Goal: Check status: Check status

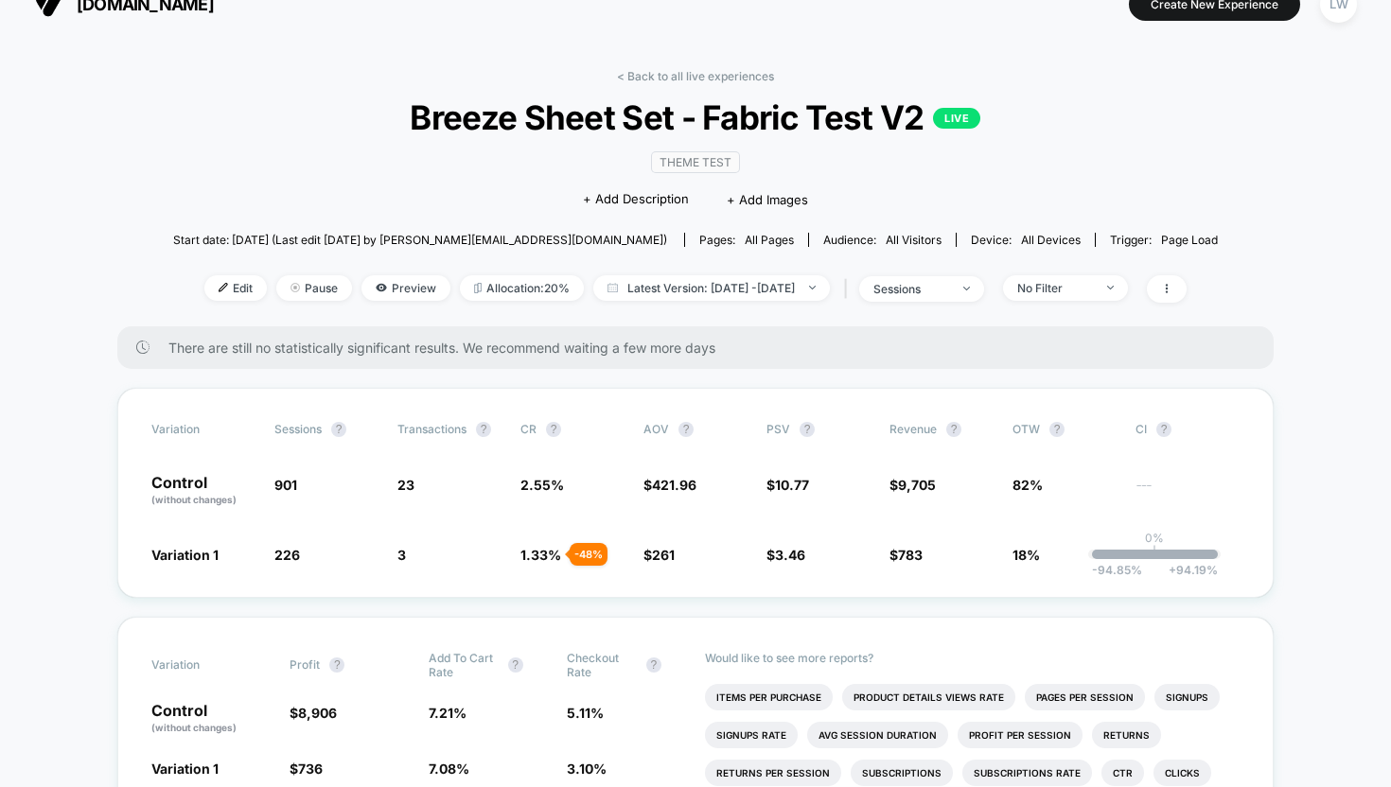
scroll to position [27, 0]
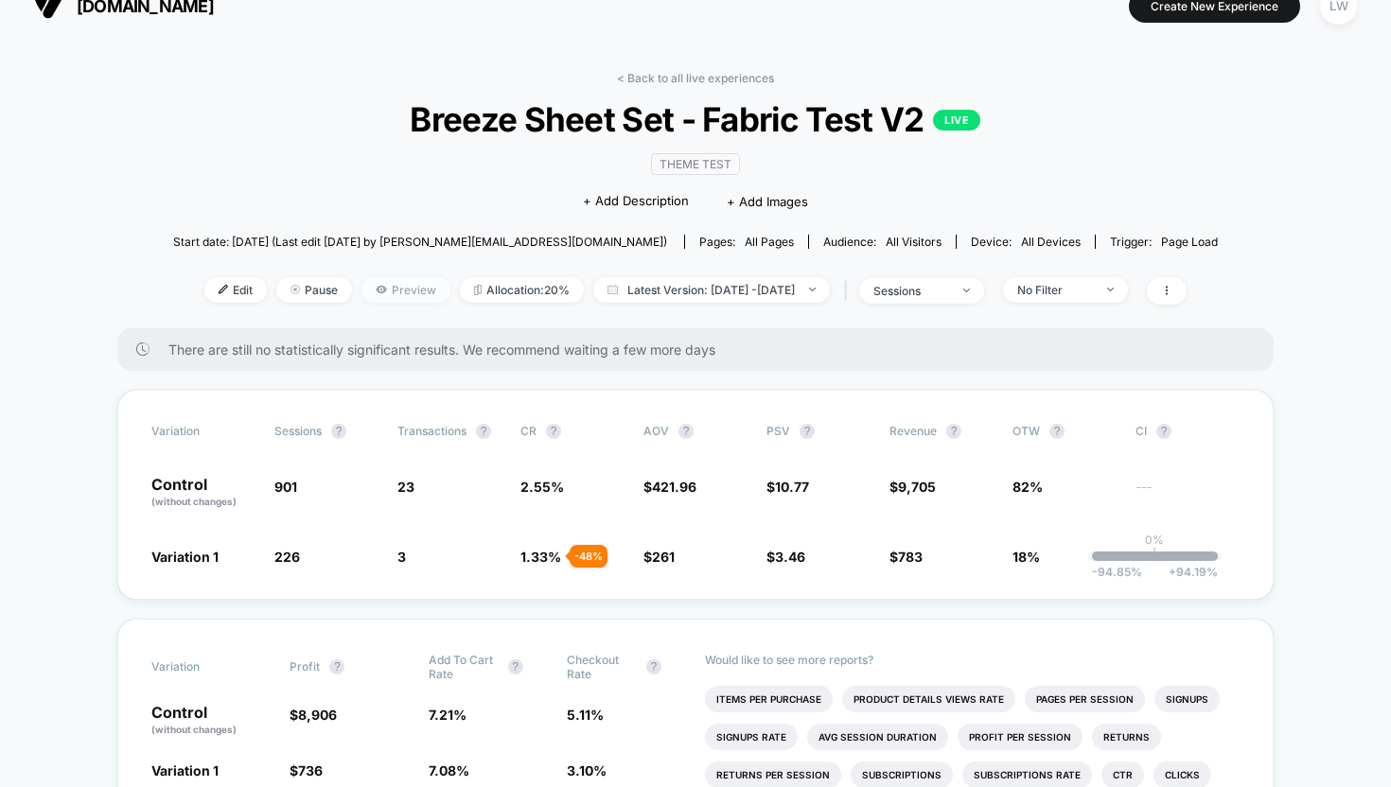
click at [361, 283] on span "Preview" at bounding box center [405, 290] width 89 height 26
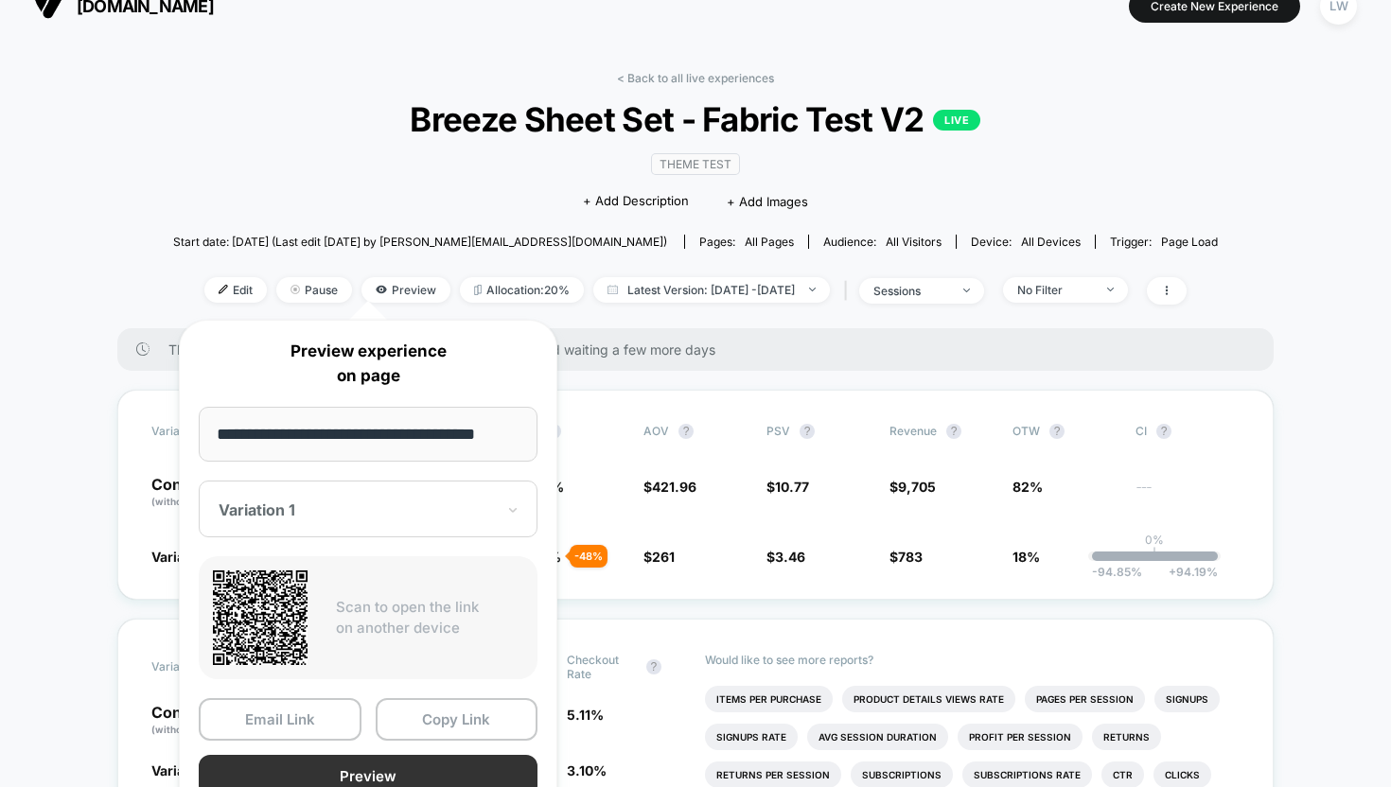
click at [348, 769] on button "Preview" at bounding box center [368, 776] width 339 height 43
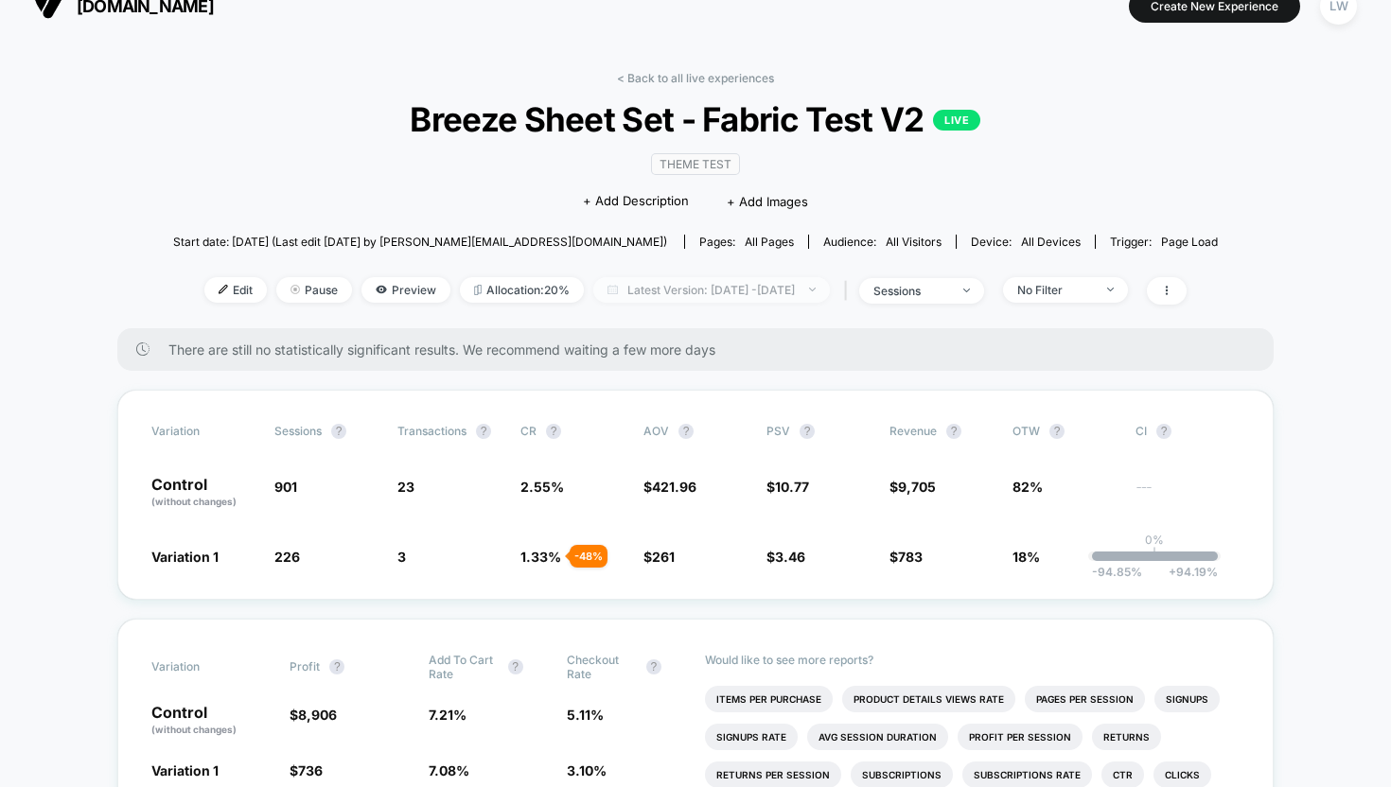
click at [660, 296] on span "Latest Version: Aug 26, 2025 - Aug 26, 2025" at bounding box center [711, 290] width 237 height 26
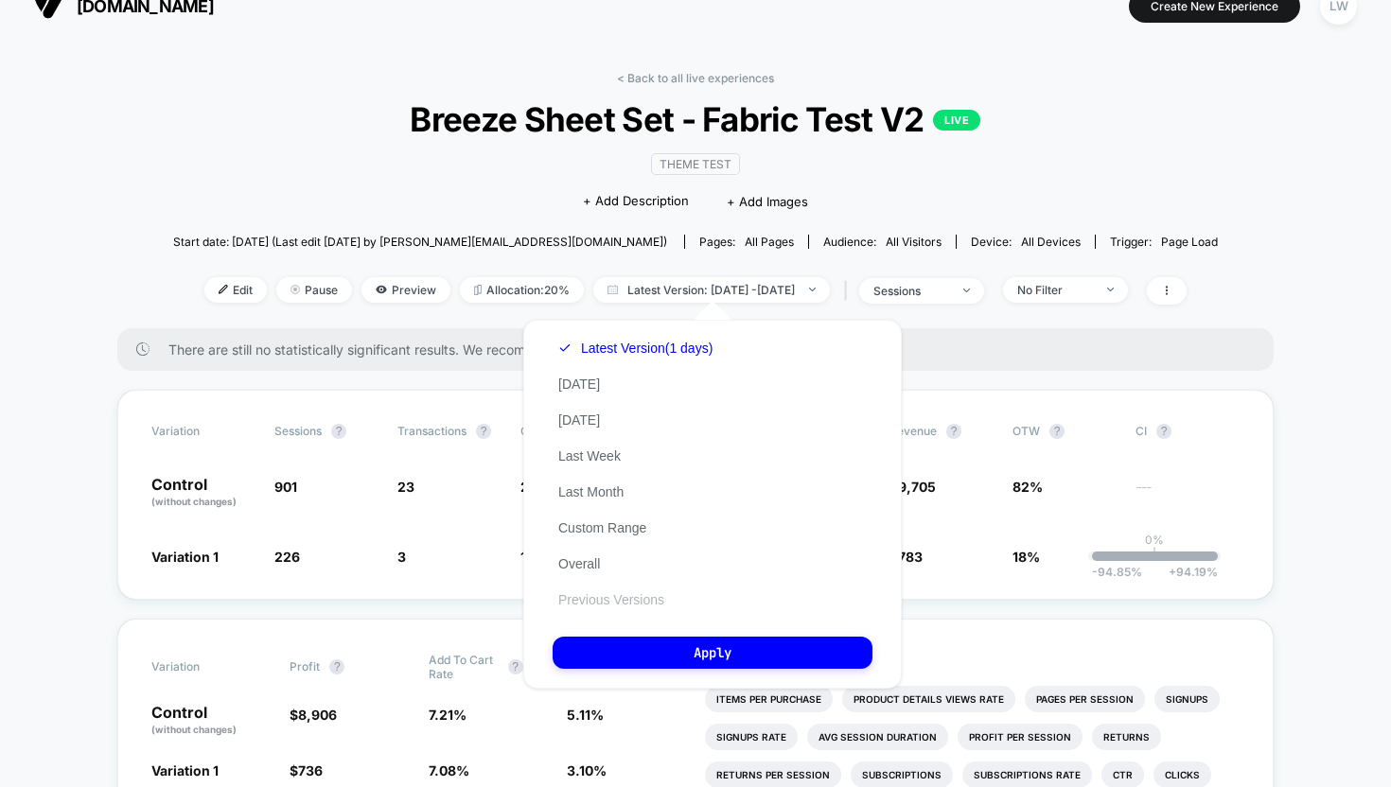
click at [611, 598] on button "Previous Versions" at bounding box center [611, 599] width 117 height 17
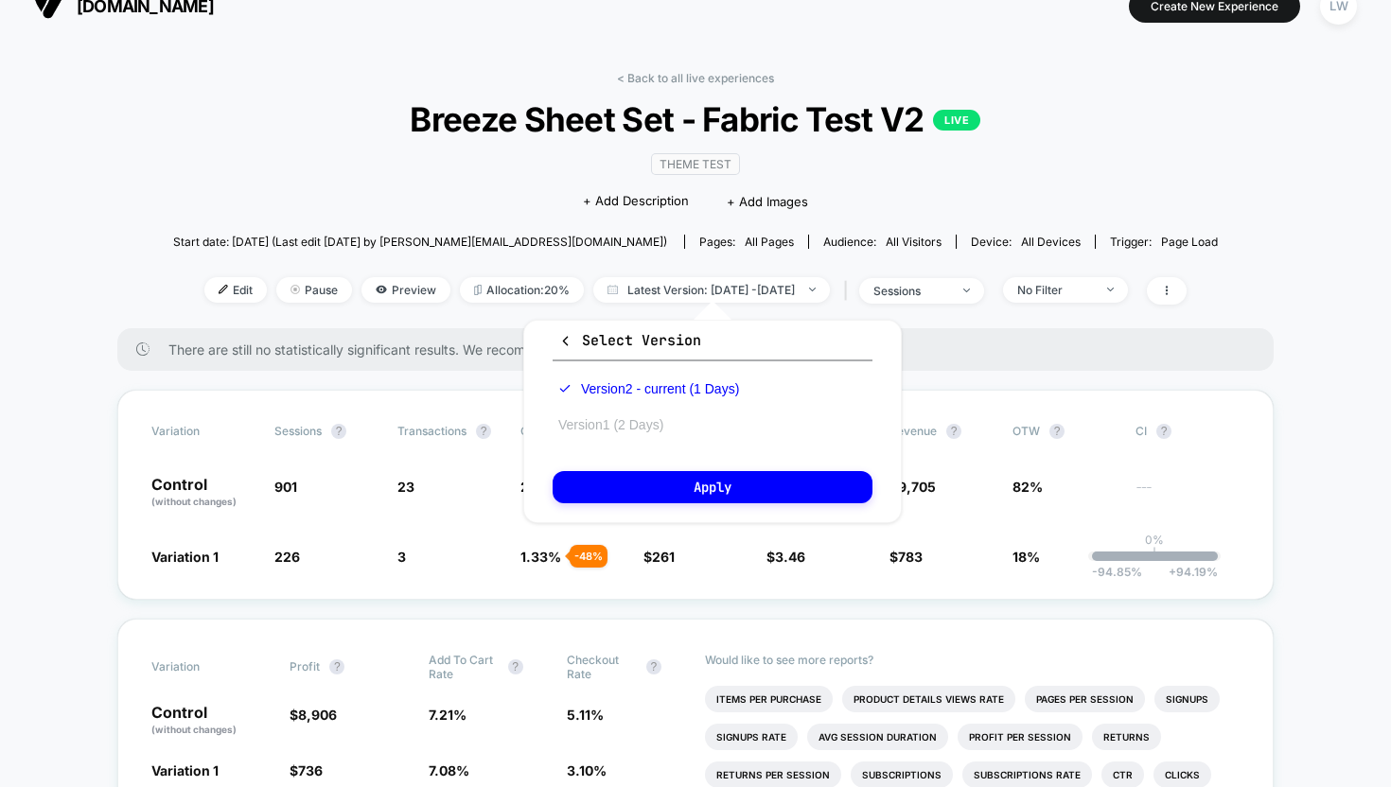
click at [609, 424] on button "Version 1 (2 Days)" at bounding box center [611, 424] width 116 height 17
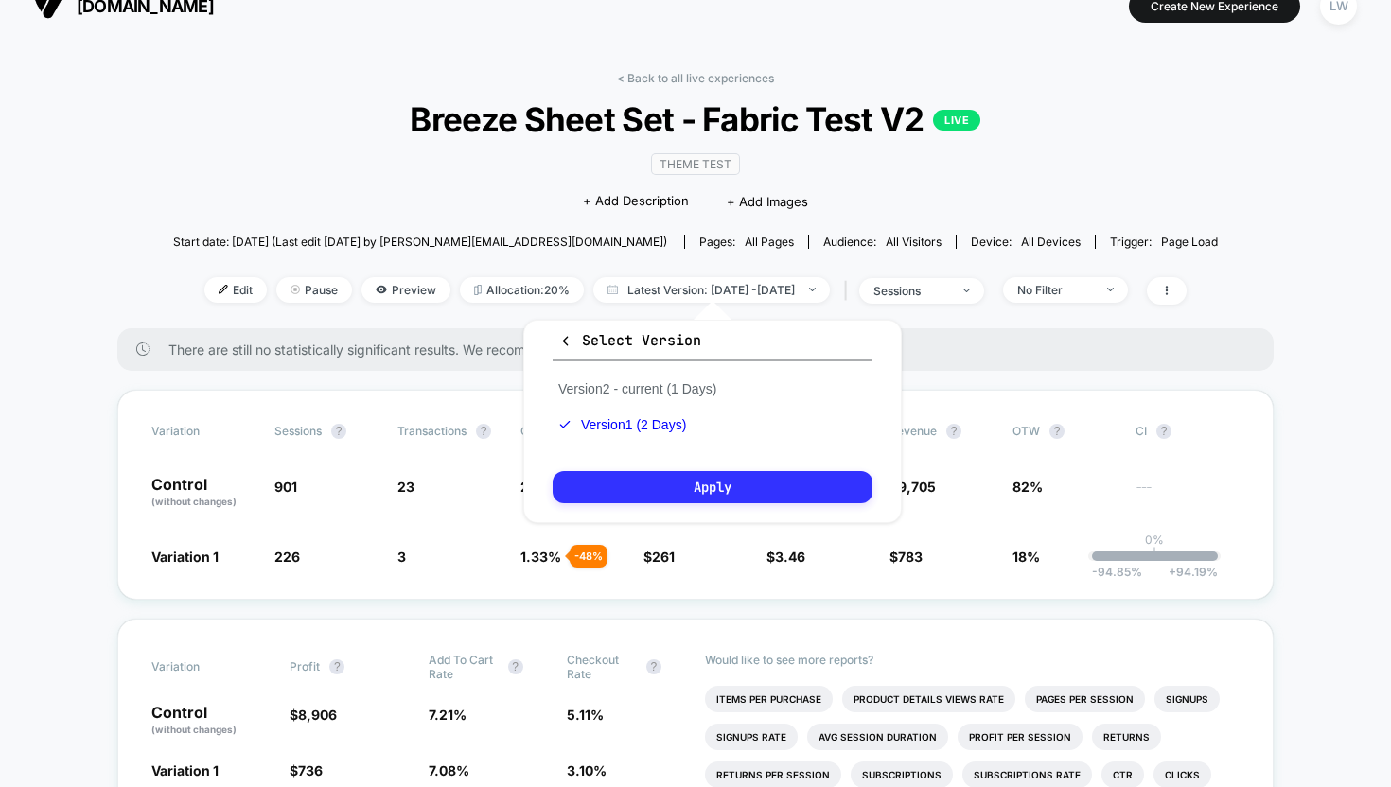
click at [633, 487] on button "Apply" at bounding box center [713, 487] width 320 height 32
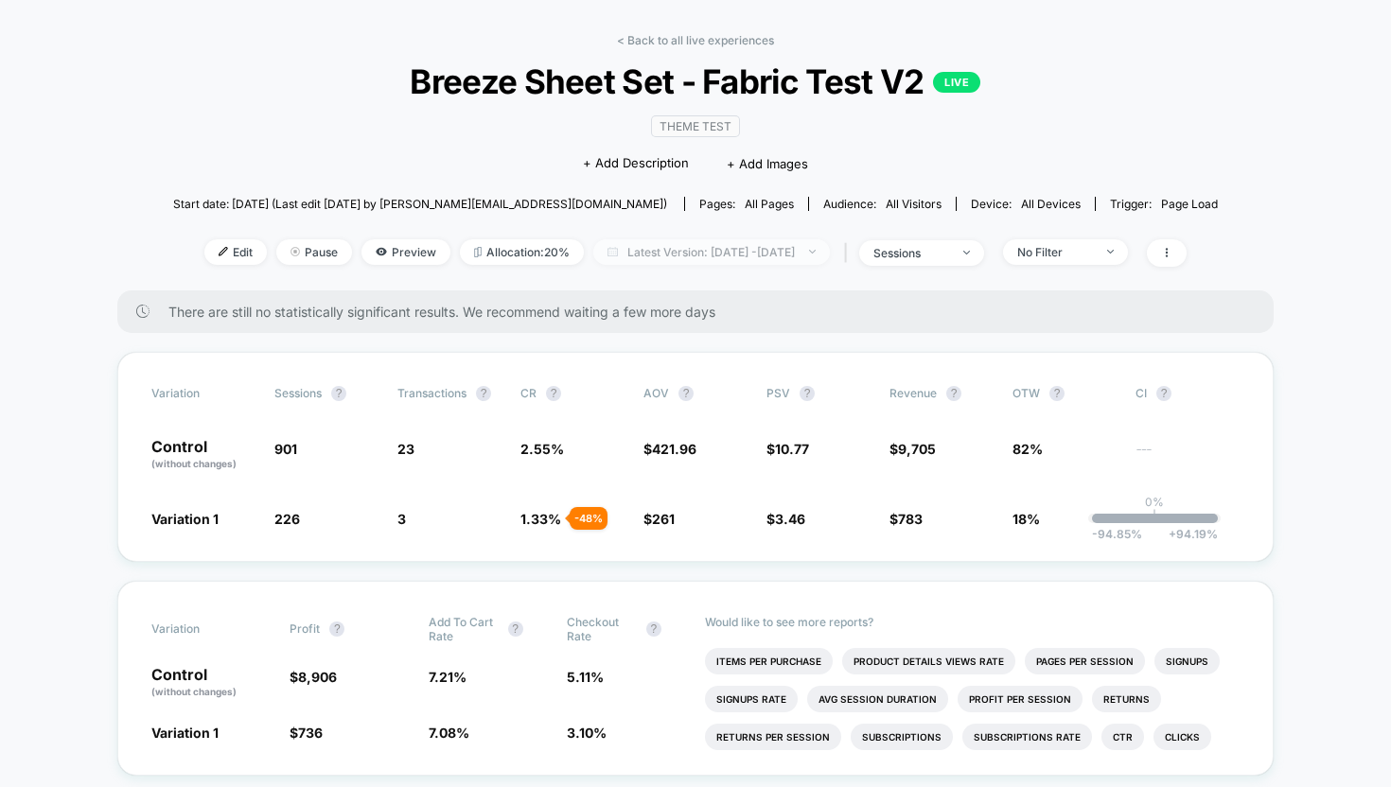
scroll to position [87, 0]
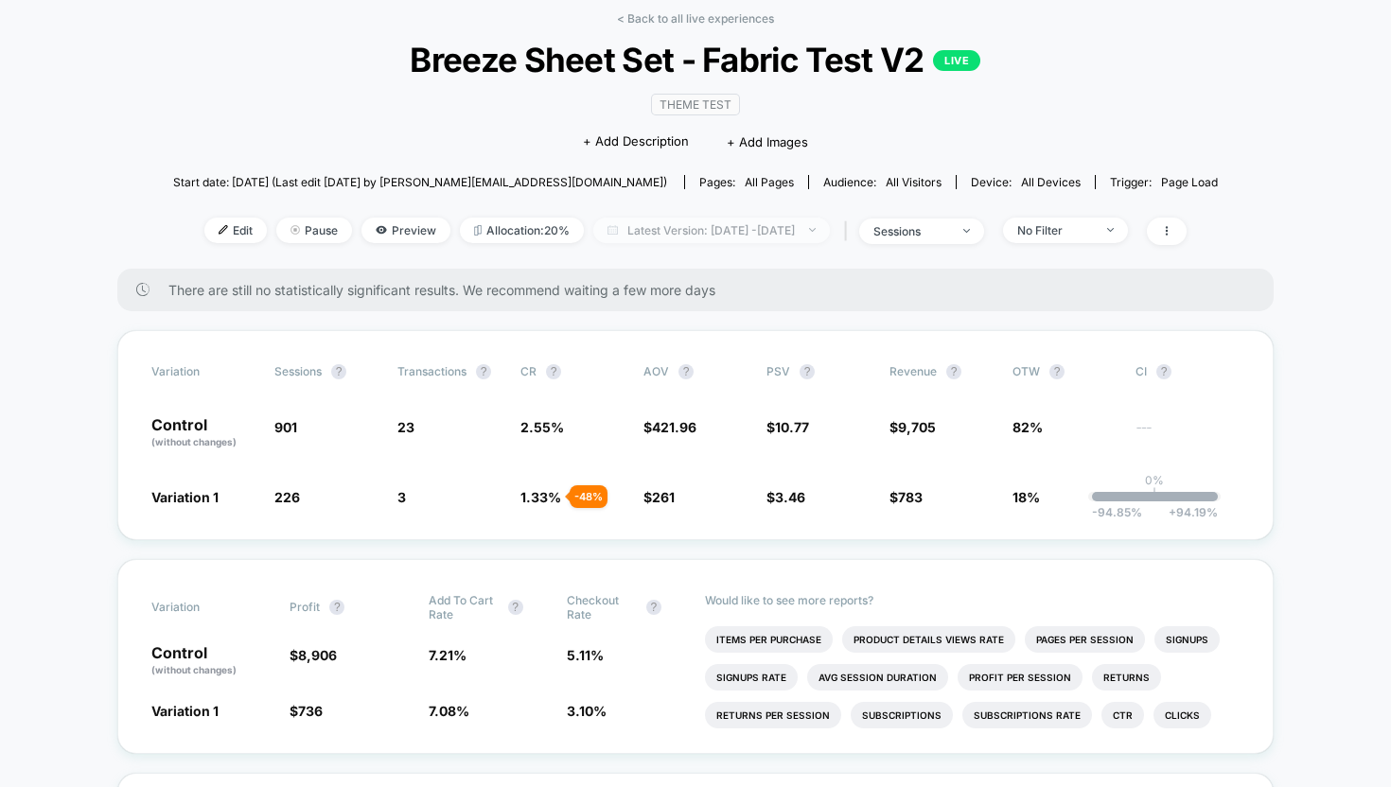
click at [691, 237] on span "Latest Version: [DATE] - [DATE]" at bounding box center [711, 231] width 237 height 26
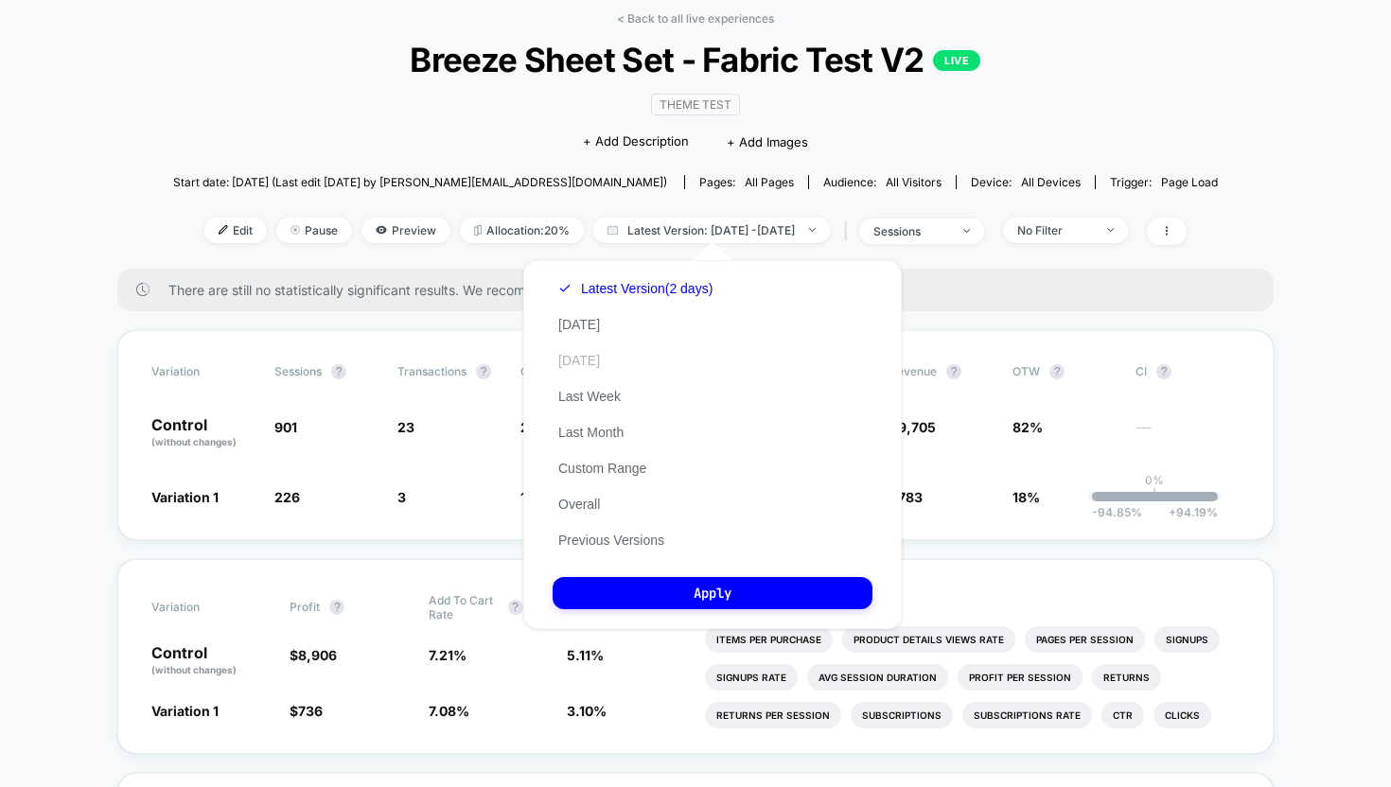
click at [573, 360] on button "[DATE]" at bounding box center [579, 360] width 53 height 17
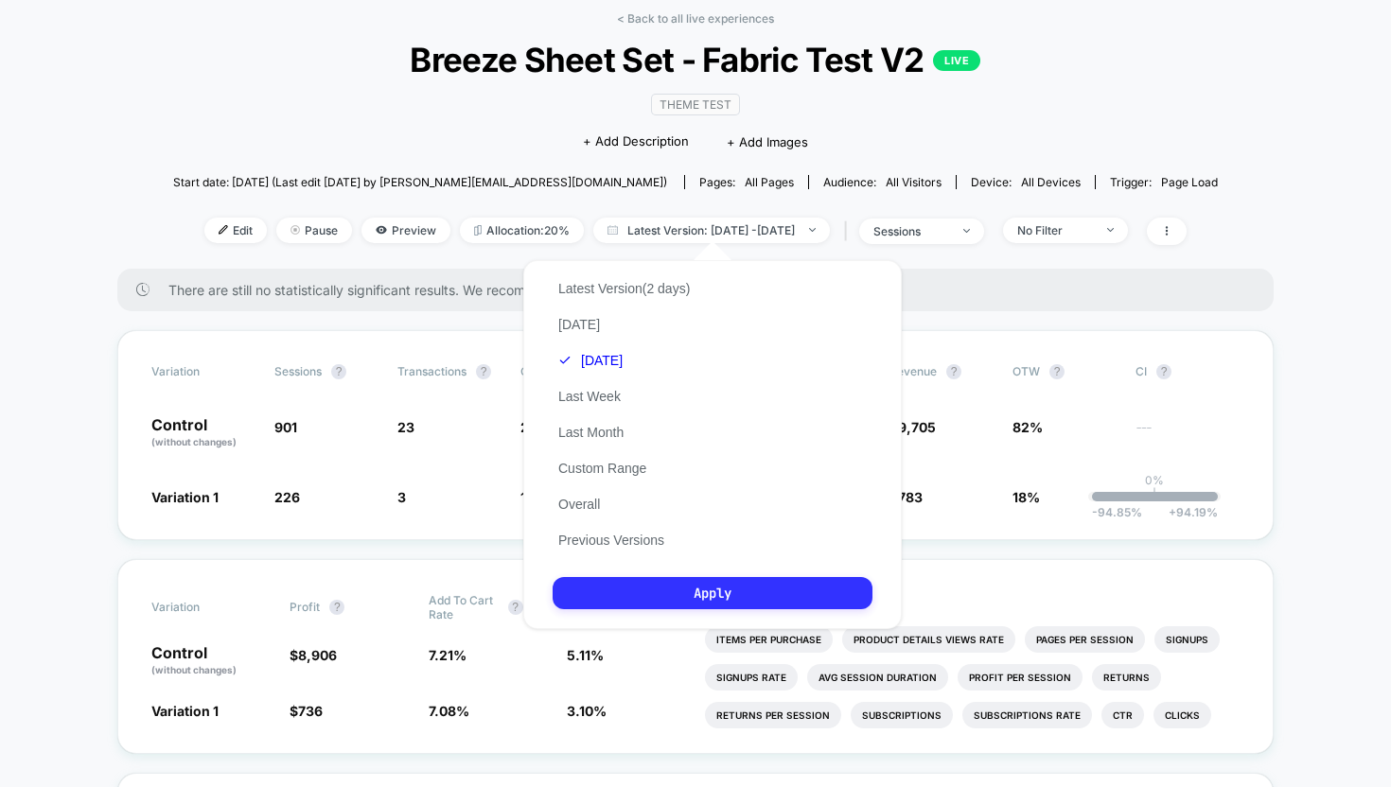
click at [647, 604] on button "Apply" at bounding box center [713, 593] width 320 height 32
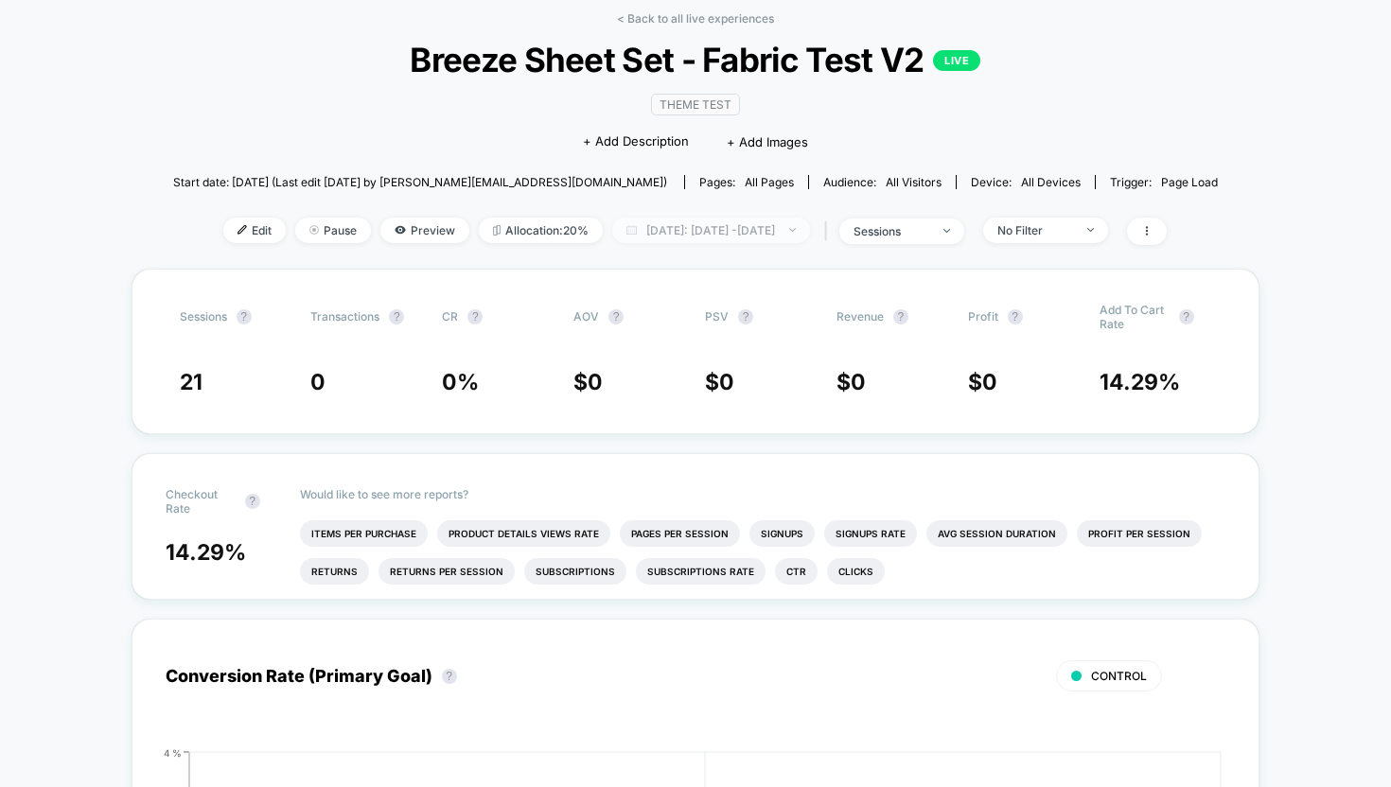
click at [658, 234] on span "[DATE]: [DATE] - [DATE]" at bounding box center [711, 231] width 198 height 26
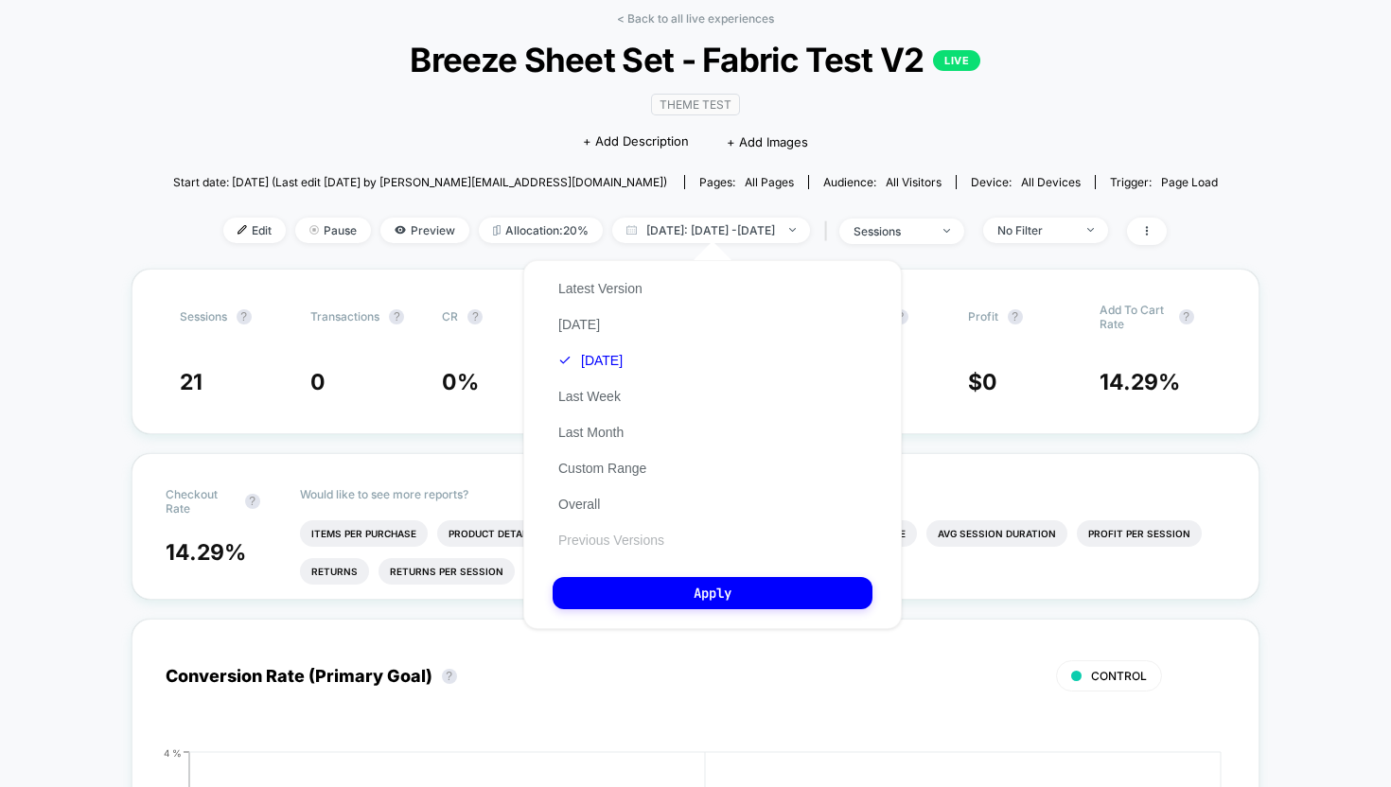
click at [592, 537] on button "Previous Versions" at bounding box center [611, 540] width 117 height 17
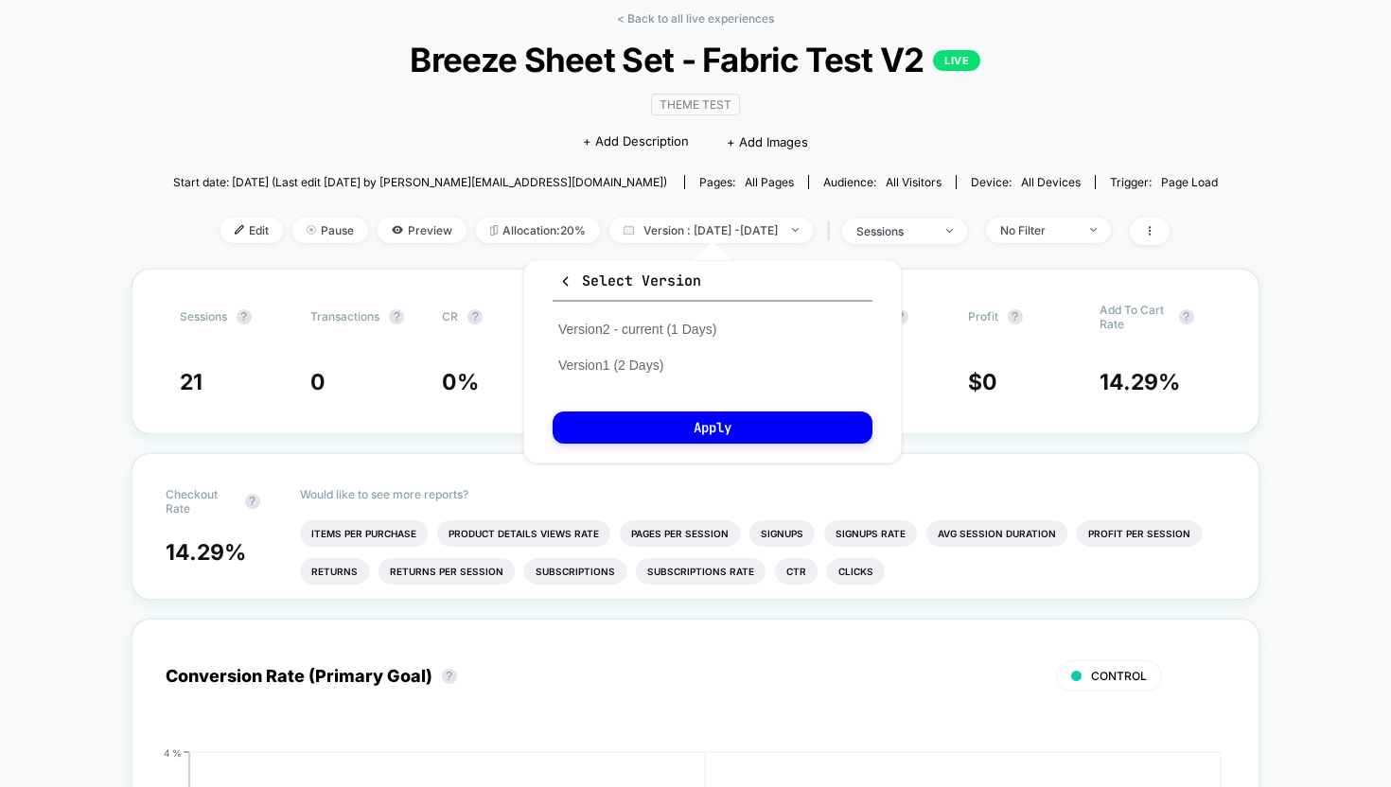
click at [447, 259] on div "< Back to all live experiences Breeze Sheet Set - Fabric Test V2 LIVE Theme Tes…" at bounding box center [695, 139] width 1044 height 257
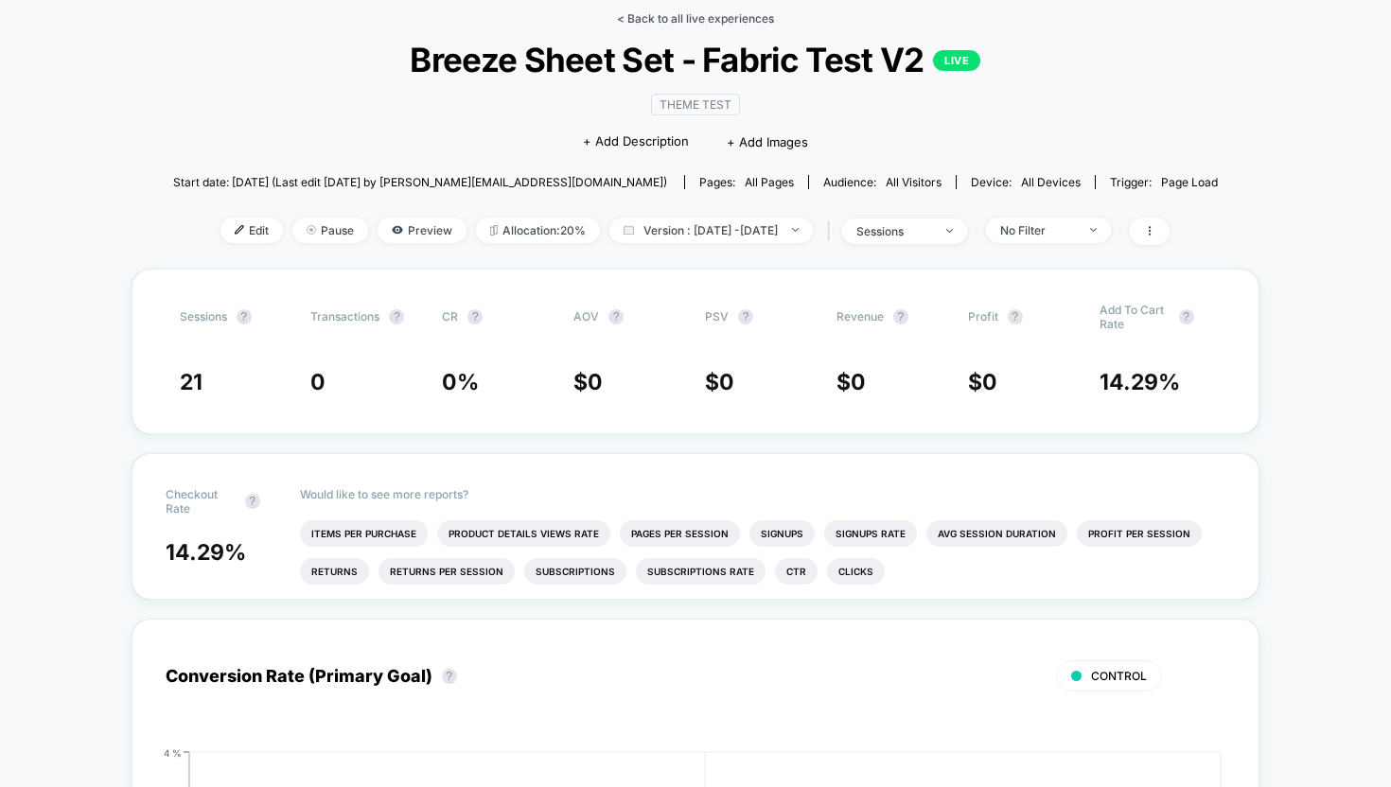
click at [658, 18] on link "< Back to all live experiences" at bounding box center [695, 18] width 157 height 14
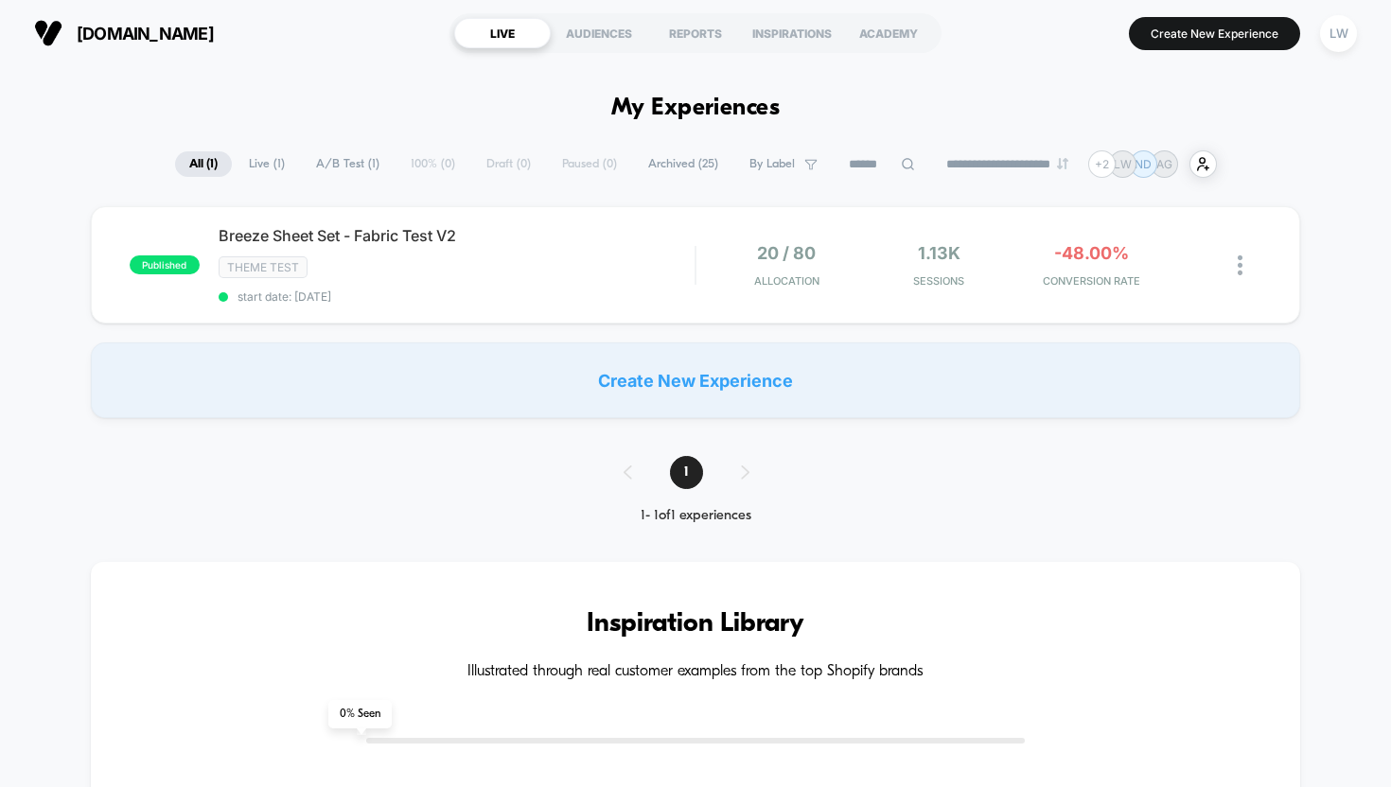
click at [325, 166] on span "A/B Test ( 1 )" at bounding box center [348, 164] width 92 height 26
click at [253, 162] on span "Live ( 1 )" at bounding box center [267, 164] width 64 height 26
click at [196, 162] on span "All ( 1 )" at bounding box center [203, 164] width 58 height 26
click at [675, 158] on span "Archived ( 25 )" at bounding box center [683, 164] width 98 height 26
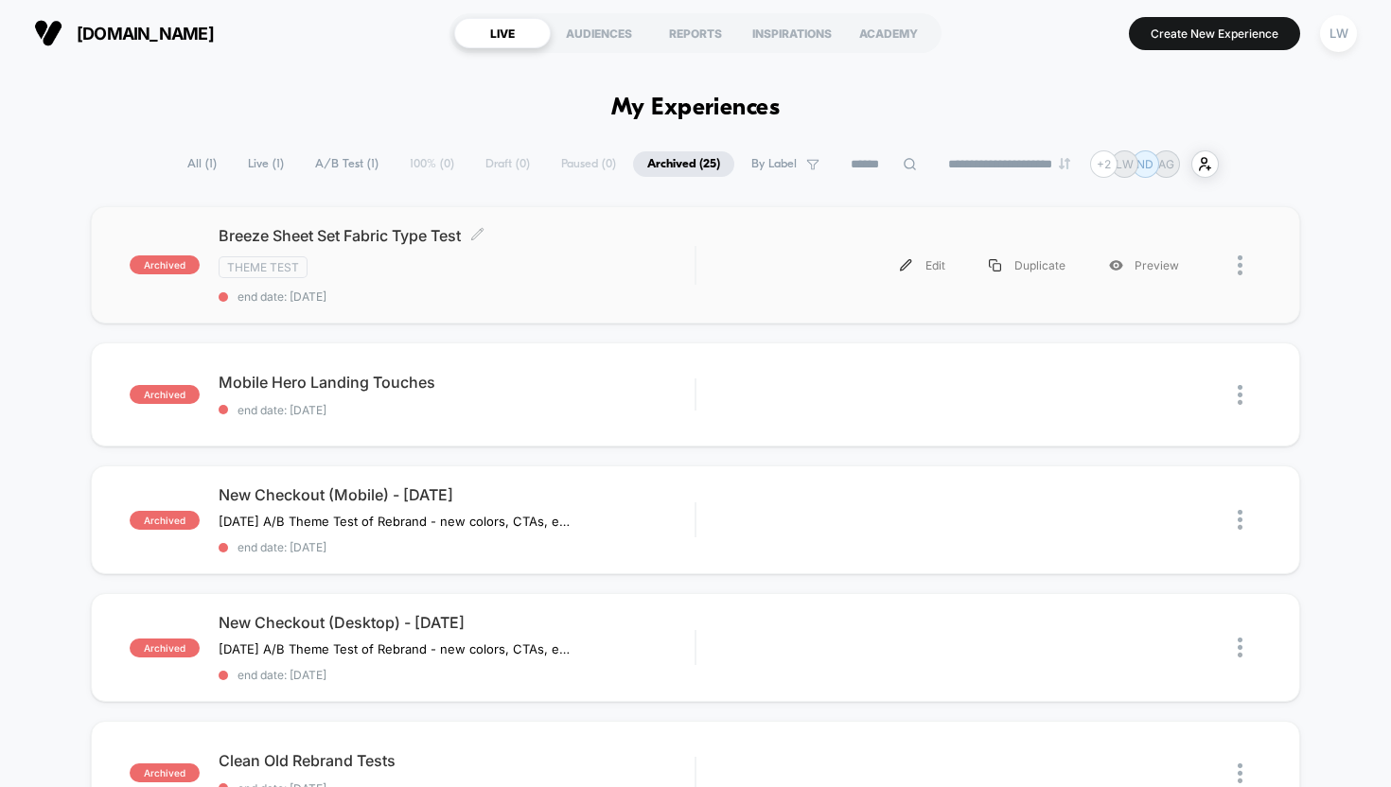
click at [617, 272] on div "Theme Test" at bounding box center [457, 267] width 477 height 22
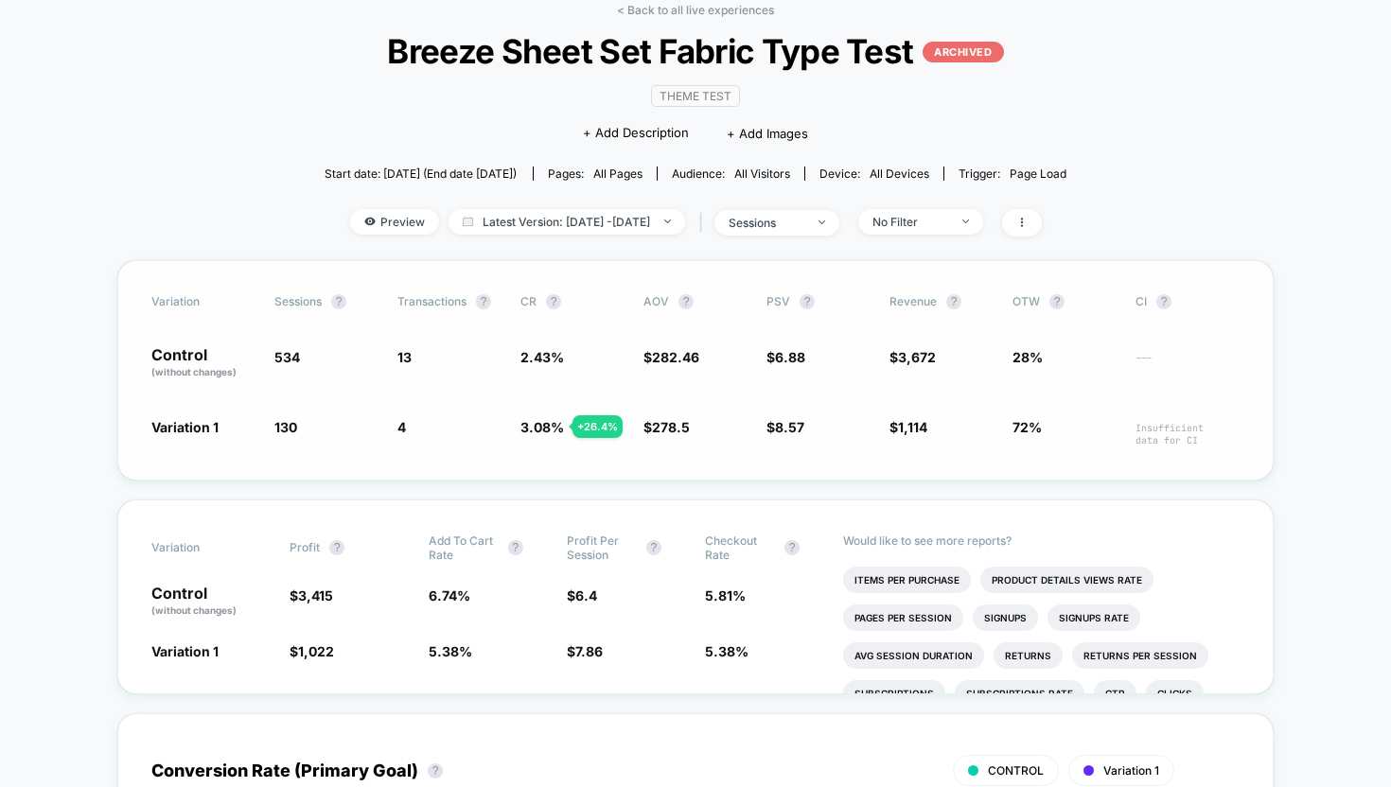
scroll to position [97, 0]
